Goal: Transaction & Acquisition: Purchase product/service

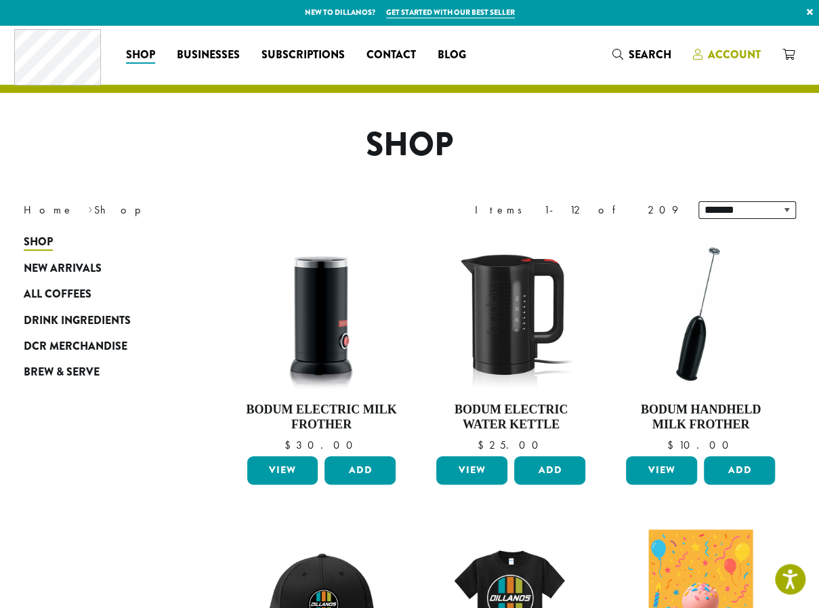
click at [741, 56] on span "Account" at bounding box center [734, 55] width 53 height 16
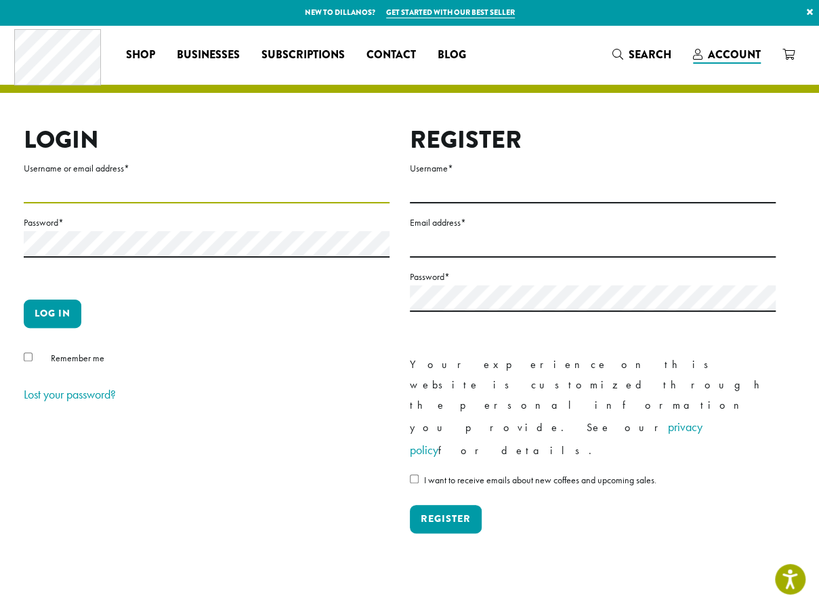
click at [146, 186] on input "Username or email address *" at bounding box center [207, 190] width 366 height 26
click at [319, 188] on input "Username or email address *" at bounding box center [207, 190] width 366 height 26
click at [251, 189] on input "Username or email address *" at bounding box center [207, 190] width 366 height 26
type input "**********"
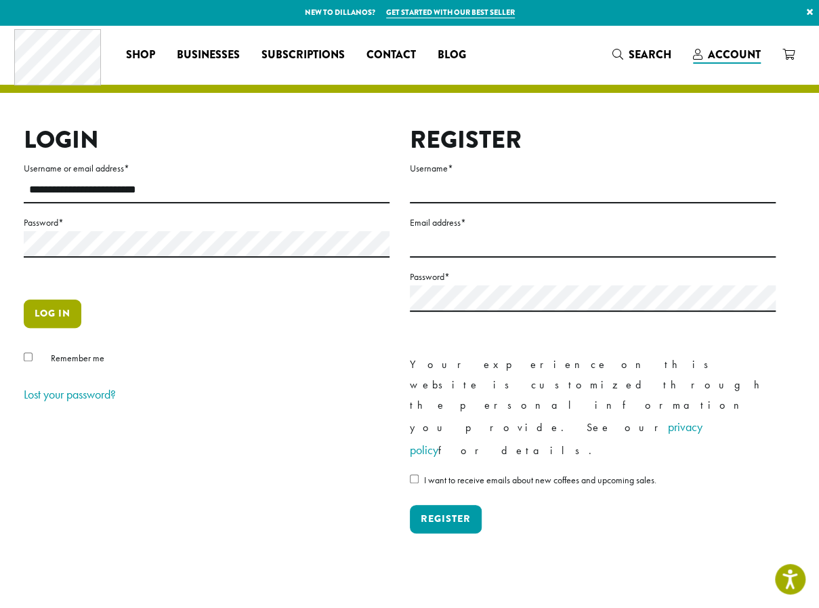
click at [41, 311] on button "Log in" at bounding box center [53, 314] width 58 height 28
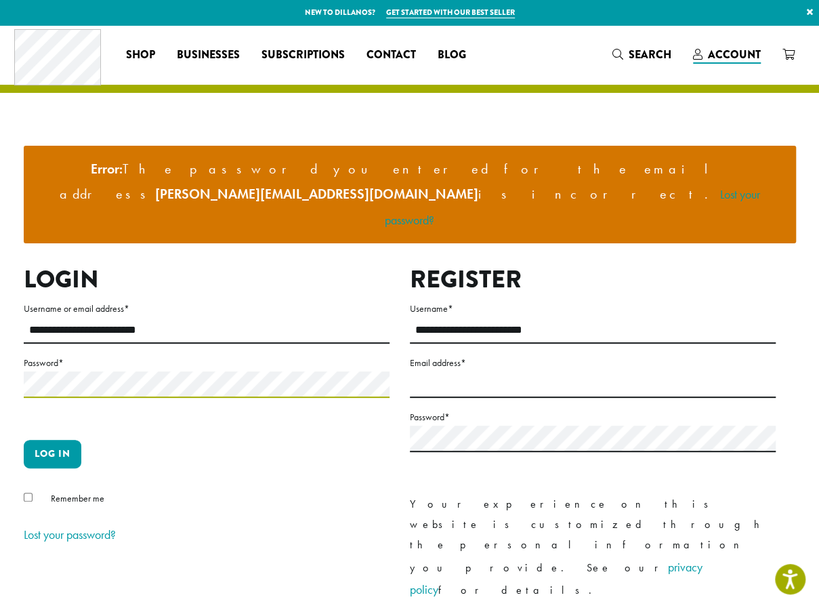
click at [24, 440] on button "Log in" at bounding box center [53, 454] width 58 height 28
click at [77, 440] on button "Log in" at bounding box center [53, 454] width 58 height 28
click at [64, 440] on button "Log in" at bounding box center [53, 454] width 58 height 28
click at [55, 440] on button "Log in" at bounding box center [53, 454] width 58 height 28
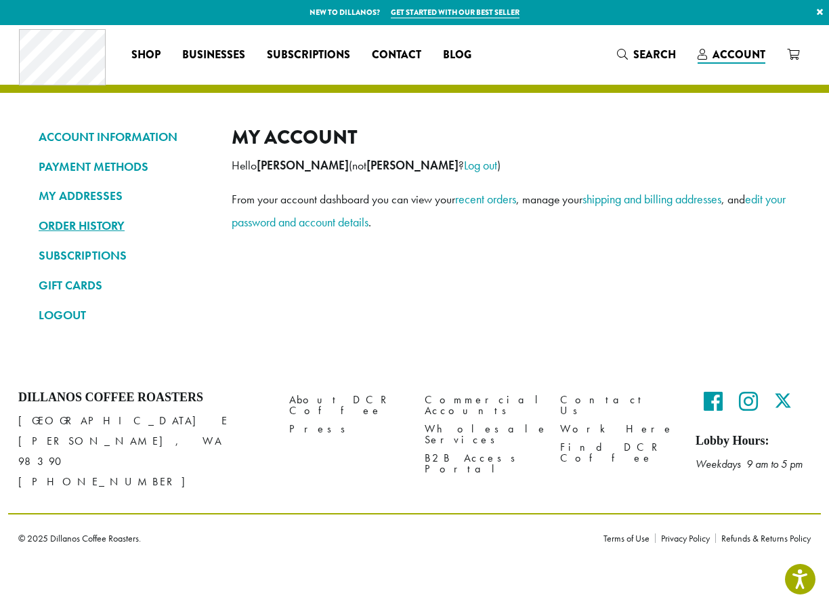
click at [55, 224] on link "ORDER HISTORY" at bounding box center [125, 225] width 173 height 23
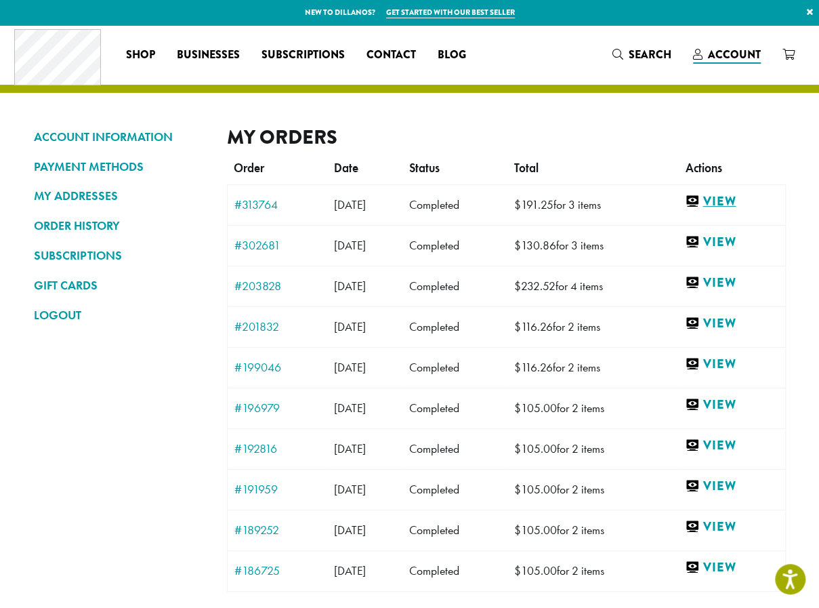
click at [743, 203] on link "View" at bounding box center [731, 201] width 93 height 17
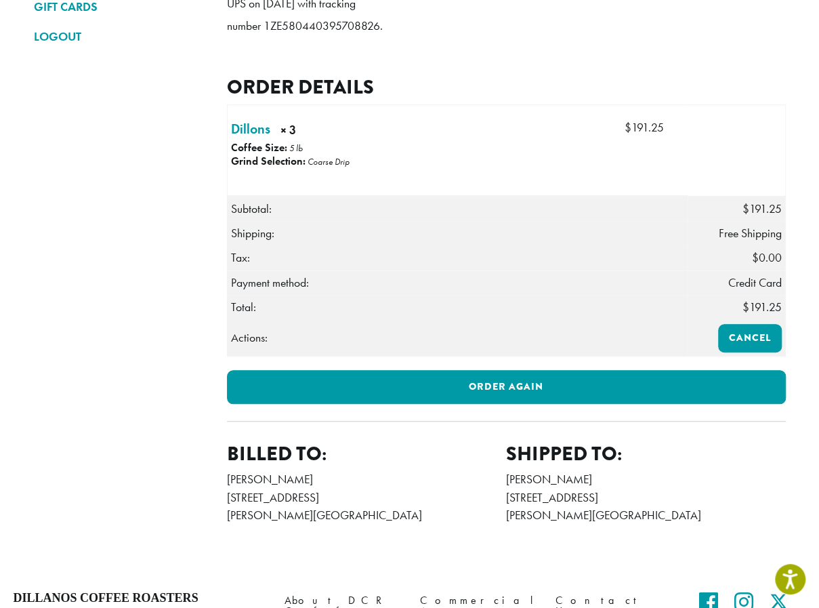
scroll to position [302, 0]
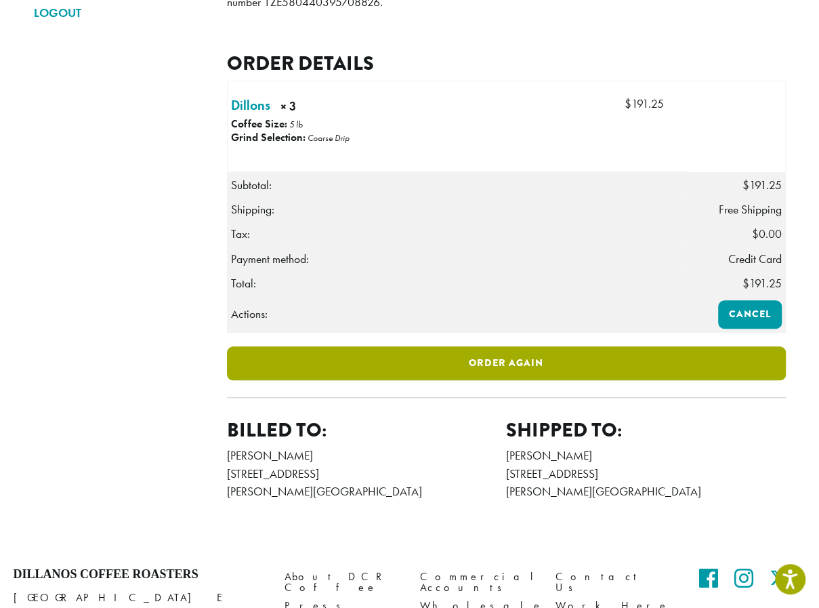
click at [707, 380] on link "Order again" at bounding box center [506, 363] width 559 height 34
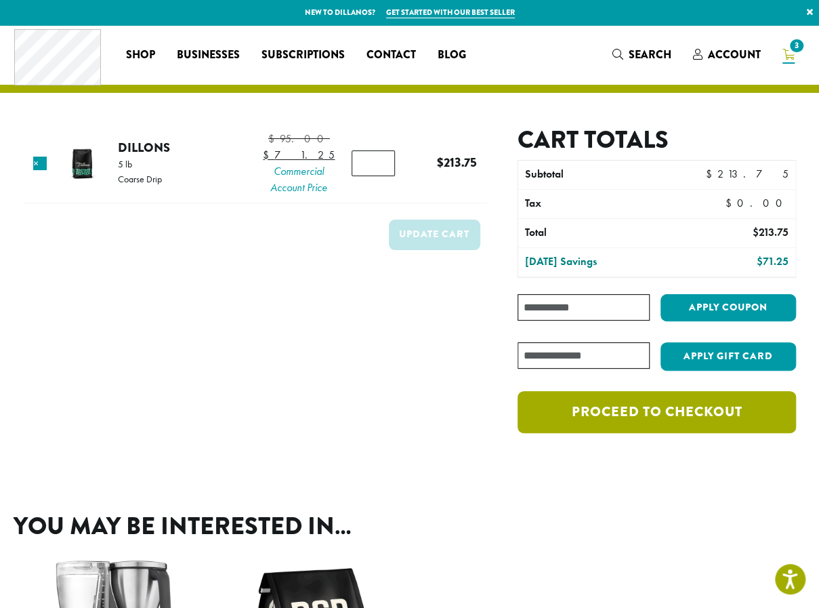
click at [657, 419] on link "Proceed to checkout" at bounding box center [657, 412] width 278 height 42
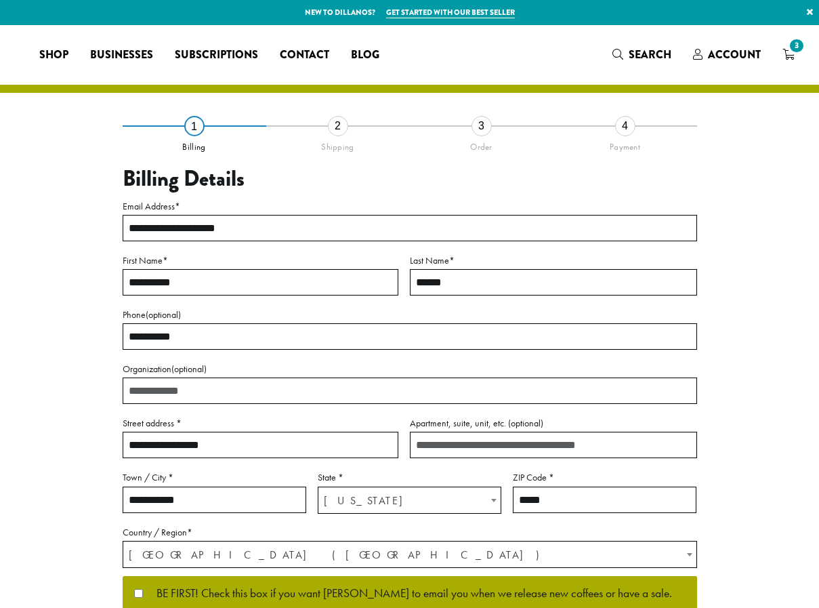
select select "**"
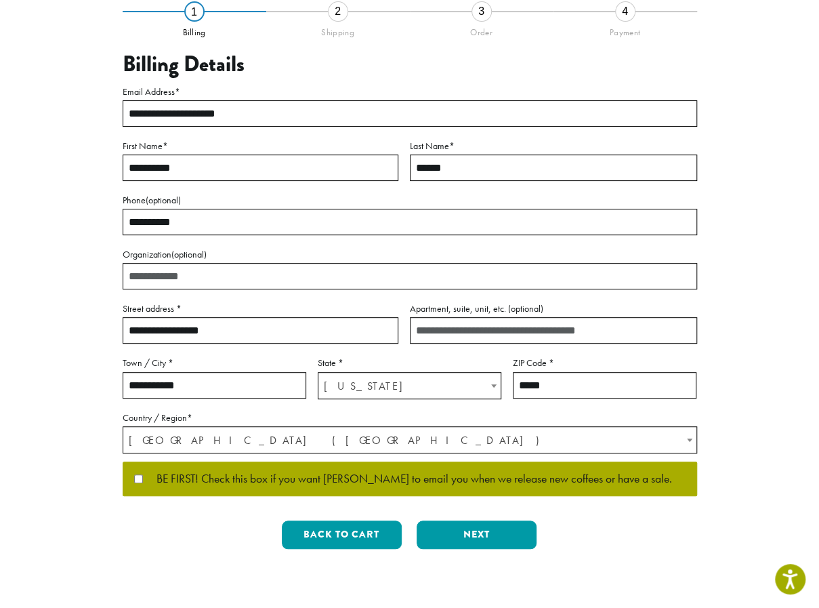
scroll to position [140, 0]
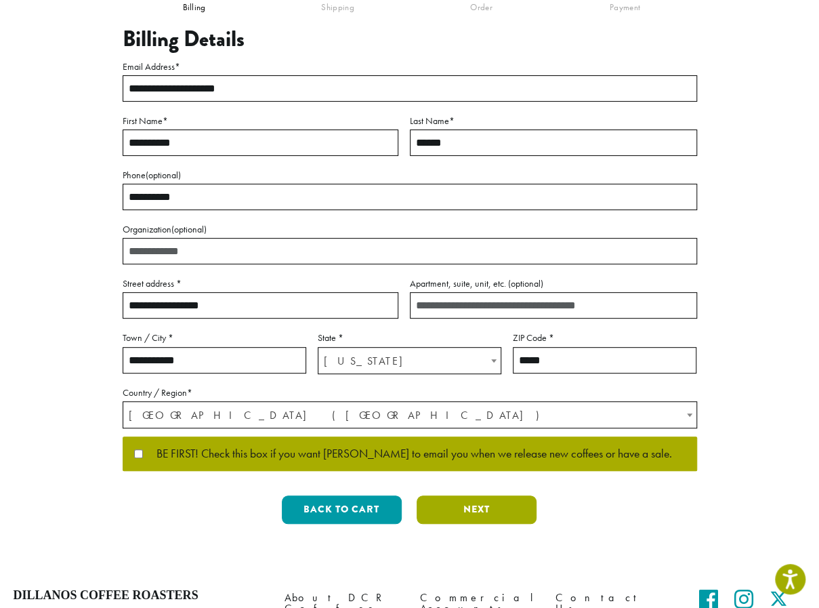
click at [498, 498] on button "Next" at bounding box center [477, 509] width 120 height 28
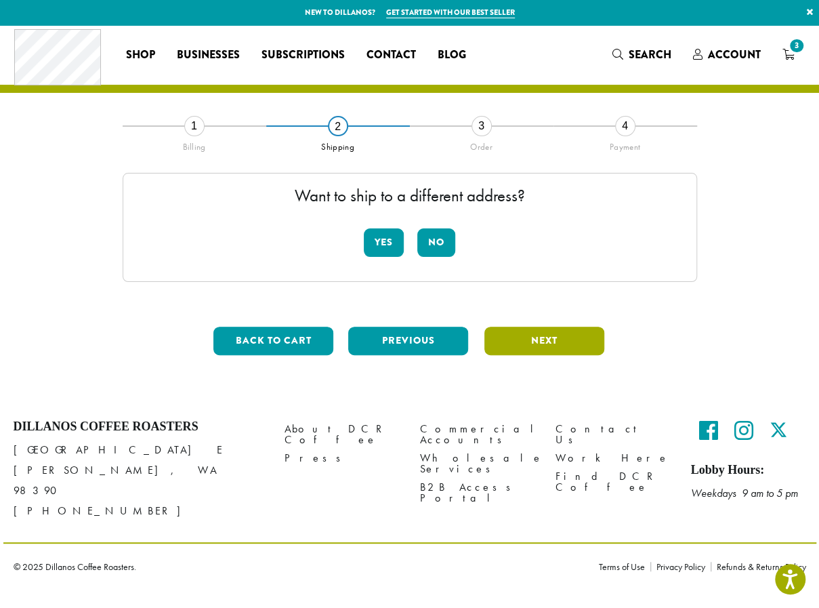
scroll to position [0, 0]
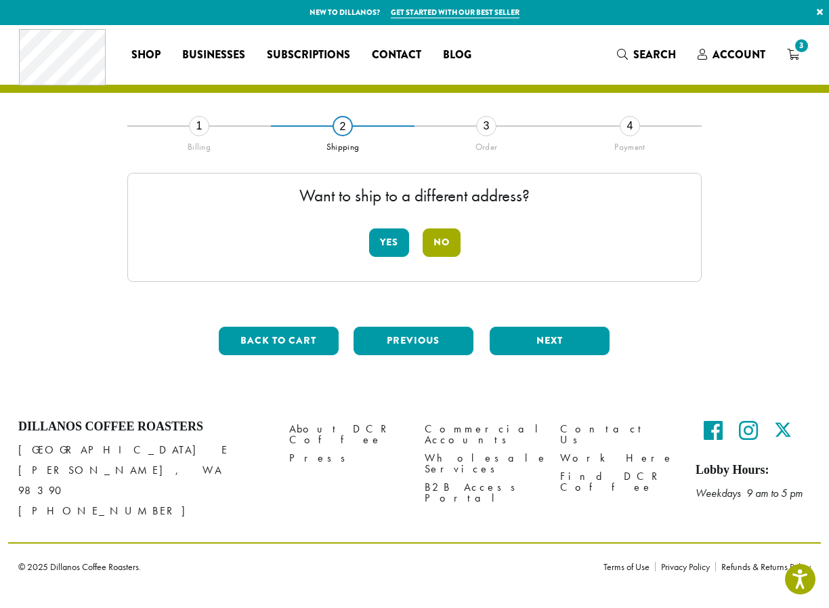
click at [450, 241] on button "No" at bounding box center [442, 242] width 38 height 28
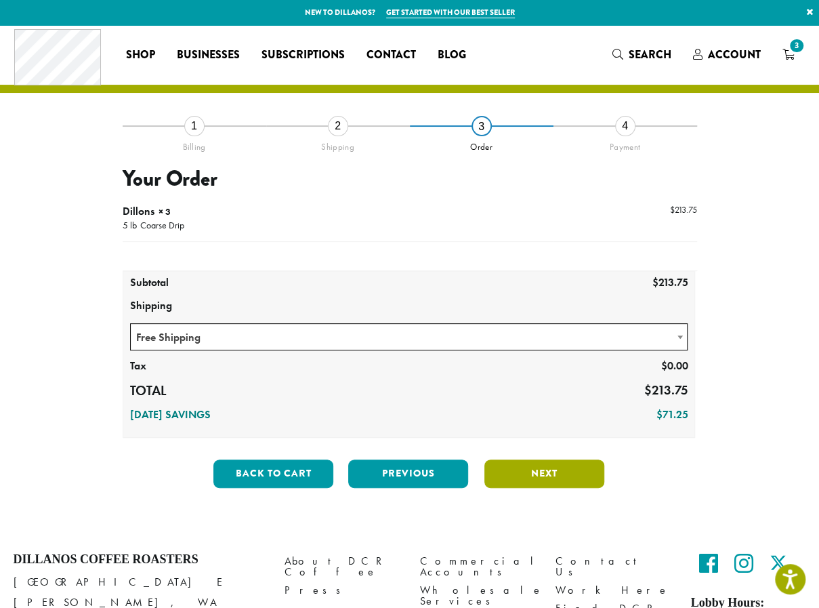
click at [539, 472] on button "Next" at bounding box center [545, 473] width 120 height 28
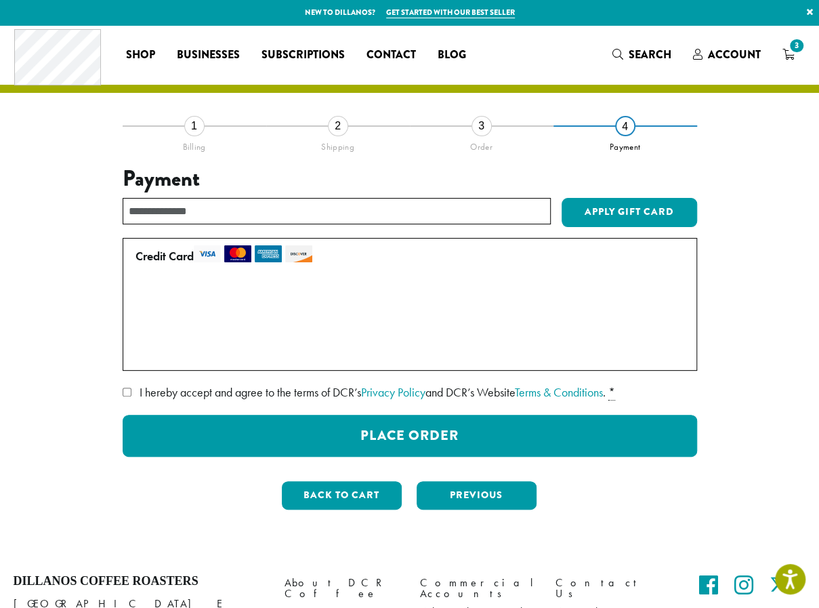
click at [144, 353] on label "Use a new card" at bounding box center [407, 353] width 543 height 22
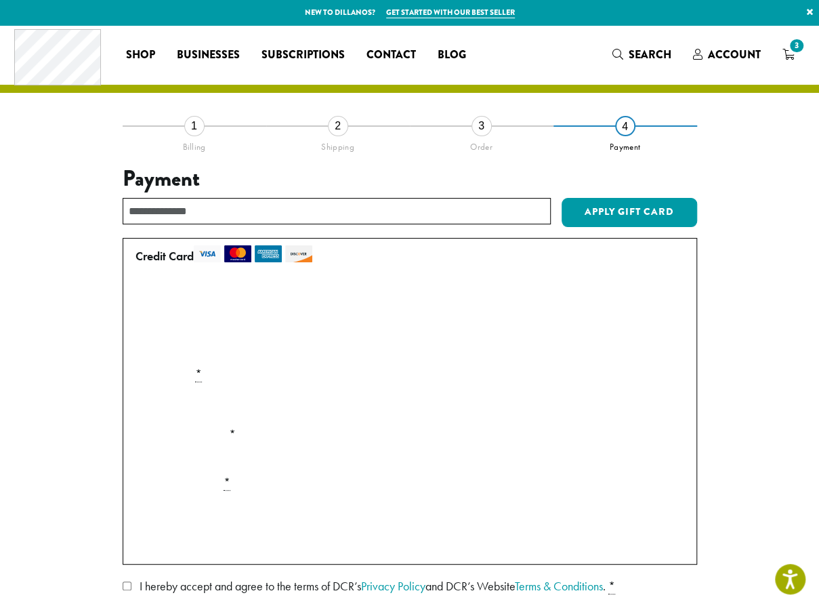
click at [149, 419] on div "Payment Info" at bounding box center [410, 405] width 560 height 38
click at [478, 440] on label "Expiration (MM/YY) *" at bounding box center [410, 435] width 560 height 22
click at [699, 469] on div "**********" at bounding box center [410, 419] width 772 height 589
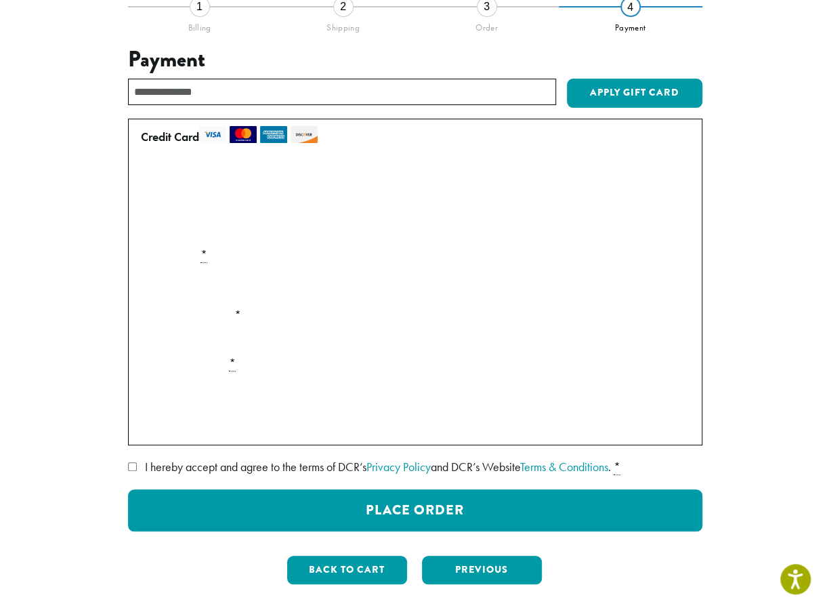
scroll to position [156, 0]
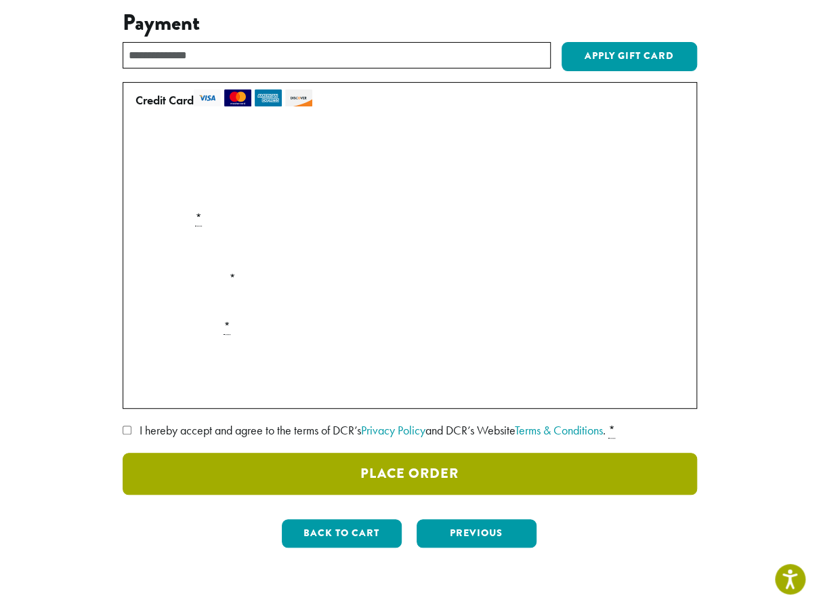
click at [615, 467] on button "Place Order" at bounding box center [410, 474] width 575 height 42
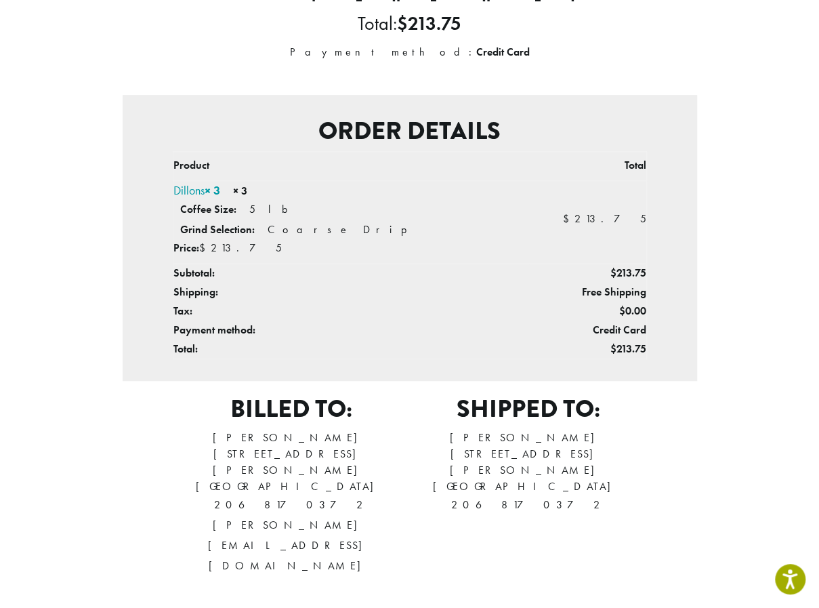
scroll to position [256, 0]
